Goal: Task Accomplishment & Management: Manage account settings

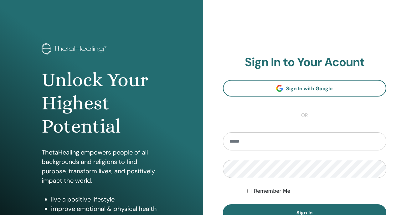
click at [243, 143] on input "email" at bounding box center [305, 141] width 164 height 18
type input "**********"
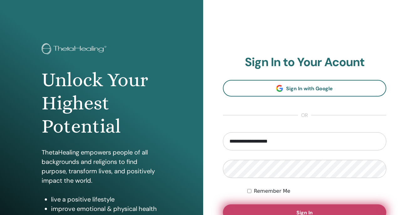
click at [258, 212] on button "Sign In" at bounding box center [305, 212] width 164 height 16
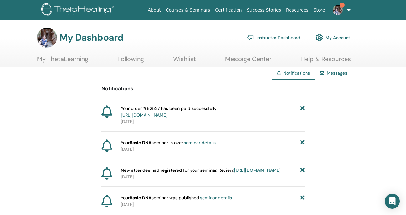
click at [349, 137] on div "Notifications Your order #62527 has been paid successfully https://member.theta…" at bounding box center [203, 164] width 406 height 168
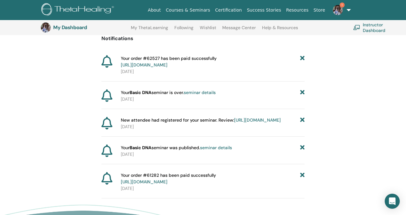
scroll to position [53, 0]
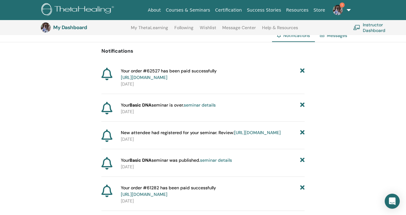
click at [184, 72] on span "Your order #62527 has been paid successfully https://member.thetahealing.com/me…" at bounding box center [169, 74] width 96 height 13
click at [133, 79] on link "https://member.thetahealing.com/member/account/subscriptions/purchases" at bounding box center [144, 78] width 47 height 6
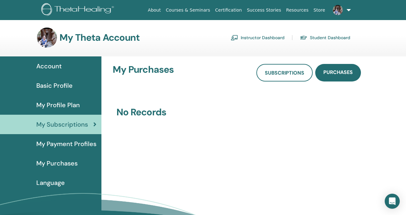
click at [47, 65] on span "Account" at bounding box center [48, 65] width 25 height 9
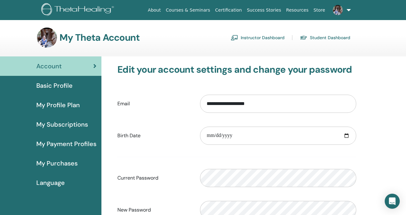
click at [350, 8] on link at bounding box center [341, 10] width 26 height 20
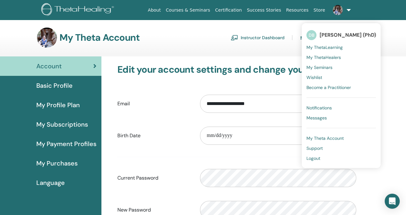
click at [316, 157] on span "Logout" at bounding box center [314, 158] width 14 height 6
